Goal: Task Accomplishment & Management: Use online tool/utility

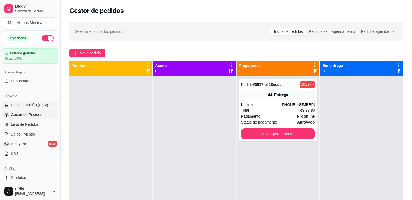
click at [30, 103] on span "Pedidos balcão (PDV)" at bounding box center [29, 104] width 37 height 5
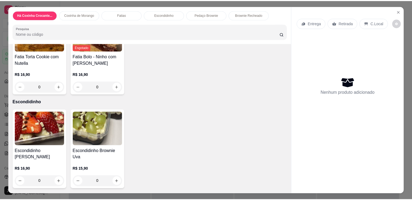
scroll to position [126, 0]
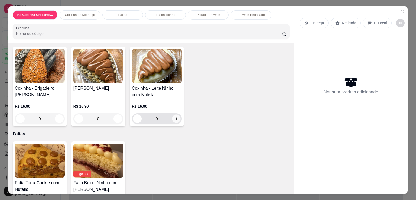
click at [176, 117] on icon "increase-product-quantity" at bounding box center [176, 119] width 4 height 4
type input "1"
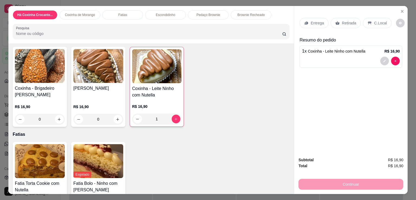
click at [356, 171] on div "Subtotal R$ 16,90 Total R$ 16,90 Continuar" at bounding box center [350, 173] width 105 height 33
click at [344, 20] on p "Retirada" at bounding box center [349, 22] width 14 height 5
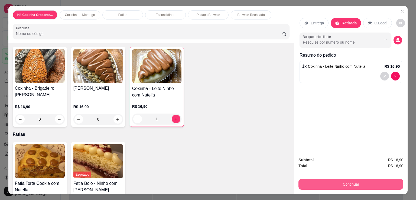
click at [362, 179] on button "Continuar" at bounding box center [350, 184] width 105 height 11
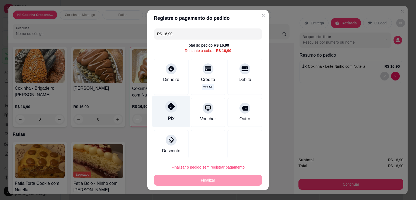
click at [172, 106] on div at bounding box center [171, 106] width 12 height 12
type input "R$ 0,00"
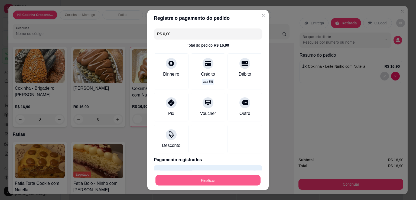
click at [210, 177] on button "Finalizar" at bounding box center [207, 180] width 105 height 11
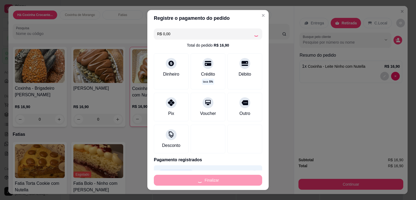
type input "0"
type input "-R$ 16,90"
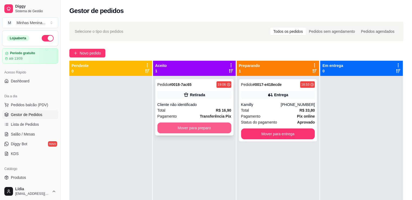
click at [203, 126] on button "Mover para preparo" at bounding box center [194, 127] width 74 height 11
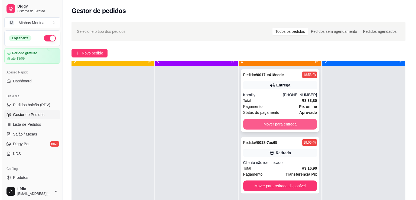
scroll to position [15, 0]
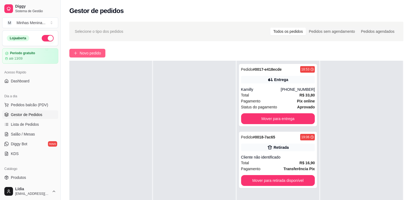
click at [81, 49] on button "Novo pedido" at bounding box center [87, 53] width 36 height 9
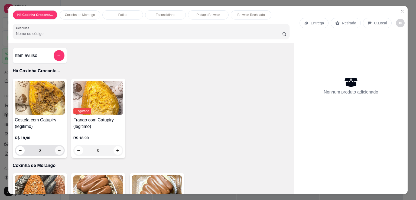
click at [55, 150] on button "increase-product-quantity" at bounding box center [59, 150] width 9 height 9
type input "1"
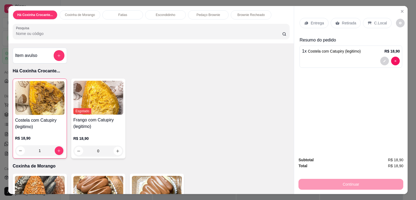
scroll to position [126, 0]
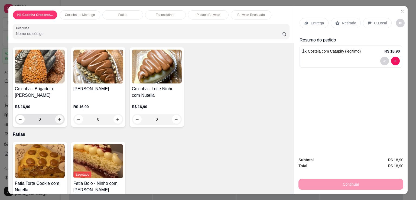
click at [58, 119] on button "increase-product-quantity" at bounding box center [59, 119] width 8 height 8
type input "1"
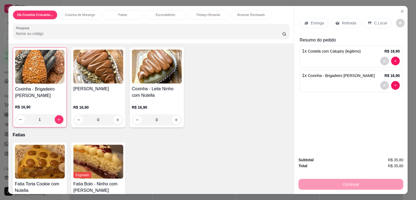
click at [311, 20] on p "Entrega" at bounding box center [317, 22] width 13 height 5
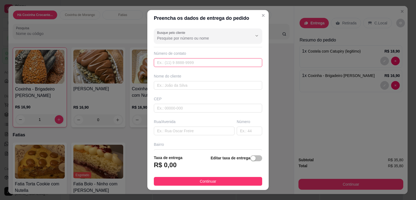
click at [162, 61] on input "text" at bounding box center [208, 62] width 108 height 9
type input "[PHONE_NUMBER]"
click at [200, 79] on div "Nome do cliente" at bounding box center [208, 81] width 110 height 16
click at [200, 85] on input "text" at bounding box center [208, 85] width 108 height 9
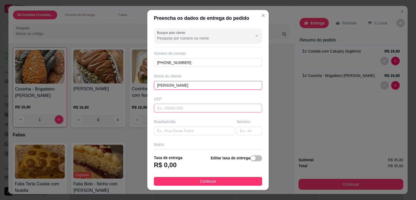
type input "[PERSON_NAME]"
click at [197, 104] on input "text" at bounding box center [208, 108] width 108 height 9
type input "04177330"
type input "Rua Engenheiro [GEOGRAPHIC_DATA]"
type input "Jardim Clímax"
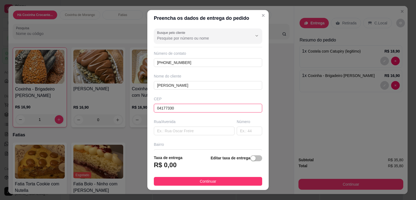
type input "[GEOGRAPHIC_DATA]"
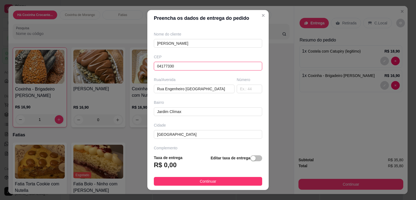
scroll to position [58, 0]
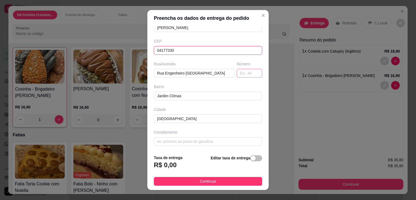
type input "04177330"
click at [237, 73] on input "text" at bounding box center [249, 73] width 25 height 9
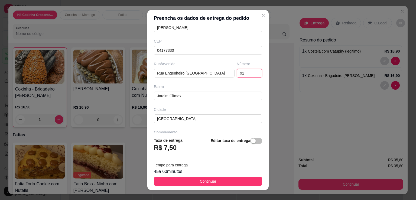
type input "91"
click at [220, 88] on div "Bairro" at bounding box center [208, 86] width 108 height 5
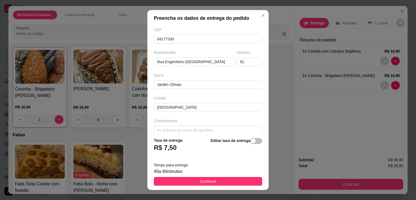
scroll to position [75, 0]
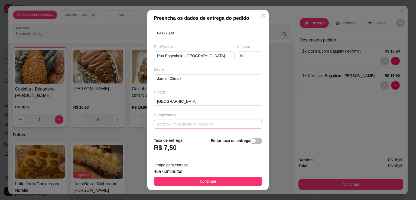
click at [185, 120] on input "text" at bounding box center [208, 124] width 108 height 9
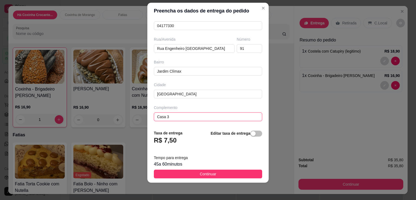
type input "Casa 3"
click at [173, 139] on h3 "R$ 7,50" at bounding box center [165, 140] width 23 height 9
click at [251, 135] on div "button" at bounding box center [253, 133] width 5 height 5
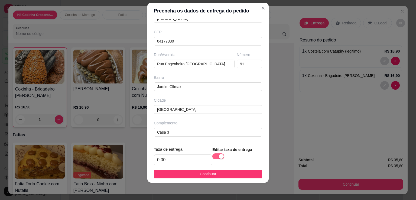
scroll to position [58, 0]
click at [177, 157] on input "0,00" at bounding box center [183, 160] width 58 height 10
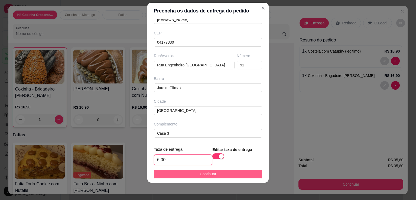
type input "6,00"
click at [200, 176] on span "Continuar" at bounding box center [208, 174] width 17 height 6
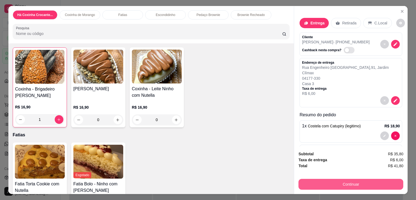
click at [307, 183] on button "Continuar" at bounding box center [350, 184] width 105 height 11
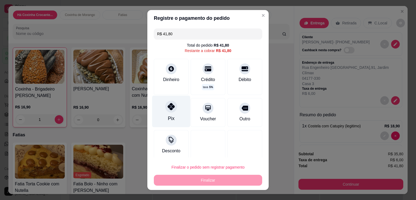
click at [168, 109] on icon at bounding box center [171, 106] width 7 height 7
type input "R$ 0,00"
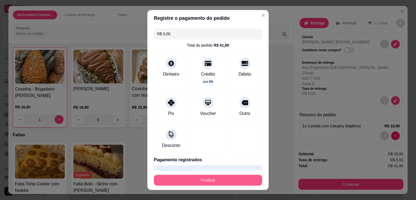
click at [200, 179] on button "Finalizar" at bounding box center [208, 180] width 108 height 11
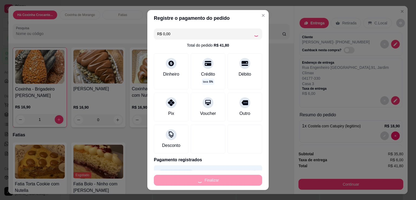
type input "0"
type input "-R$ 41,80"
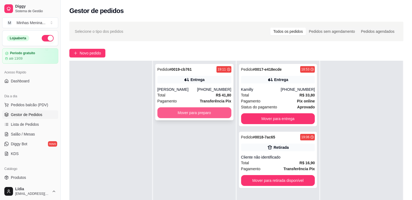
click at [209, 112] on button "Mover para preparo" at bounding box center [194, 112] width 74 height 11
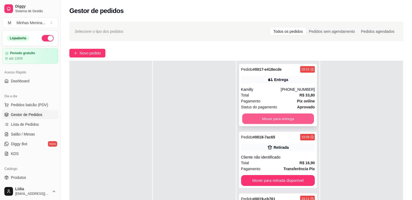
click at [309, 118] on button "Mover para entrega" at bounding box center [278, 118] width 72 height 11
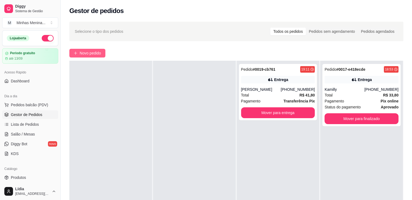
click at [101, 49] on button "Novo pedido" at bounding box center [87, 53] width 36 height 9
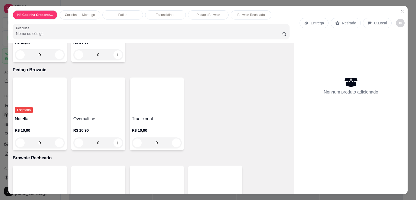
scroll to position [253, 0]
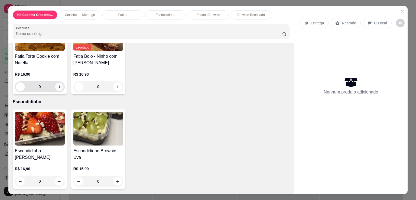
click at [58, 85] on icon "increase-product-quantity" at bounding box center [59, 86] width 3 height 3
type input "1"
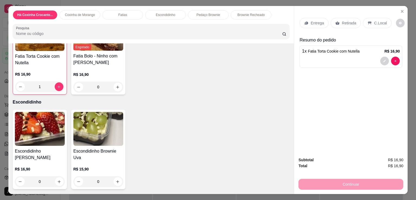
click at [319, 21] on p "Entrega" at bounding box center [317, 22] width 13 height 5
click at [347, 22] on p "Retirada" at bounding box center [349, 22] width 14 height 5
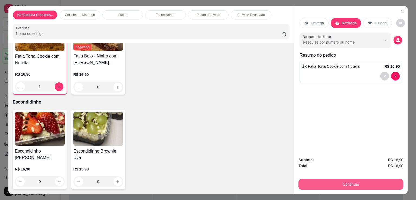
click at [351, 182] on button "Continuar" at bounding box center [350, 184] width 105 height 11
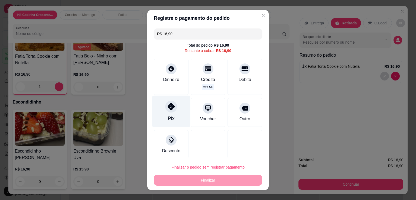
click at [168, 111] on div at bounding box center [171, 106] width 12 height 12
type input "R$ 0,00"
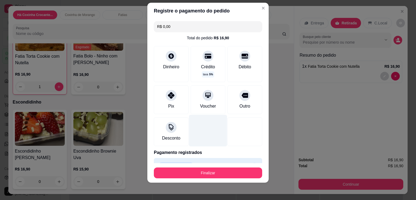
scroll to position [13, 0]
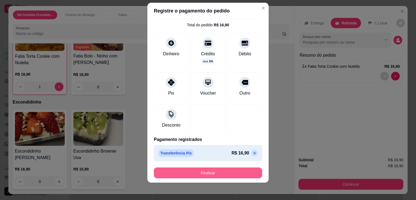
click at [211, 171] on button "Finalizar" at bounding box center [208, 172] width 108 height 11
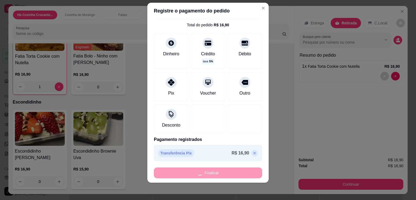
type input "0"
type input "-R$ 16,90"
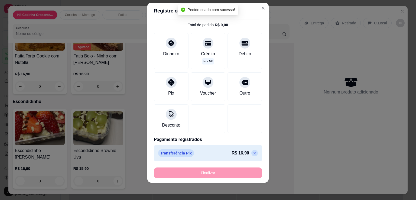
scroll to position [253, 0]
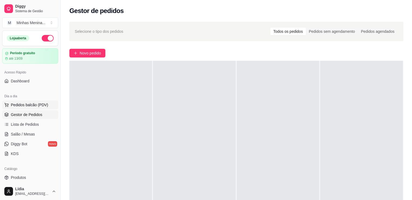
click at [36, 107] on span "Pedidos balcão (PDV)" at bounding box center [29, 104] width 37 height 5
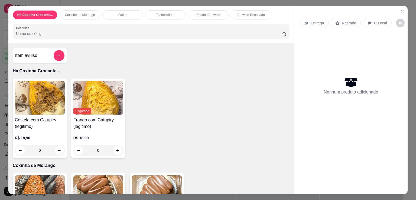
click at [139, 6] on div "Há Coxinha Crocante... Coxinha de Morango Fatias Escondidinho Pedaço Brownie Br…" at bounding box center [151, 24] width 286 height 37
